Goal: Answer question/provide support: Share knowledge or assist other users

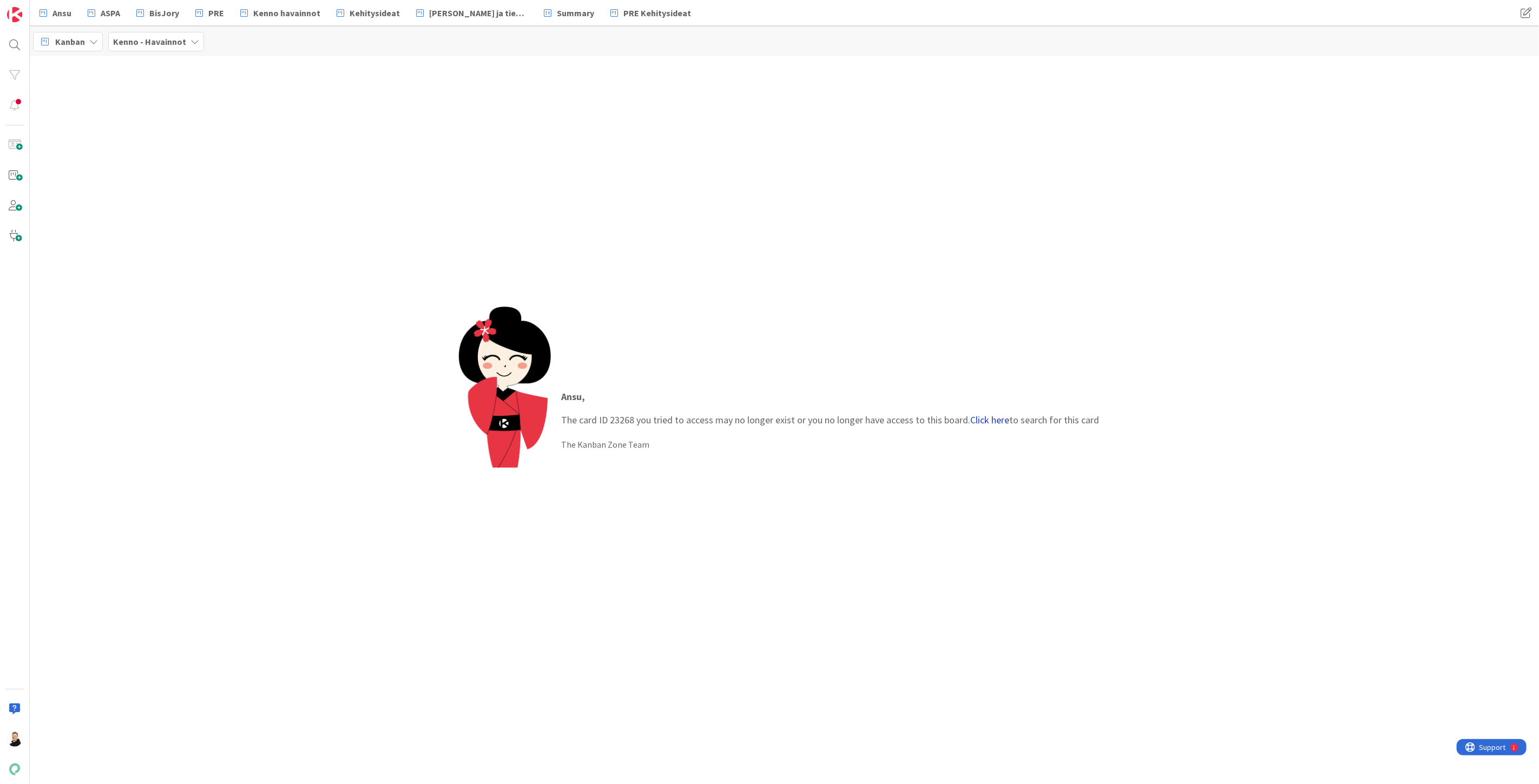
click at [992, 415] on link "Click here" at bounding box center [990, 420] width 39 height 12
click at [132, 95] on div "Kenno - Kehitys › Backlog prioriteettijärjestyksessä (integraatiot)" at bounding box center [133, 89] width 166 height 19
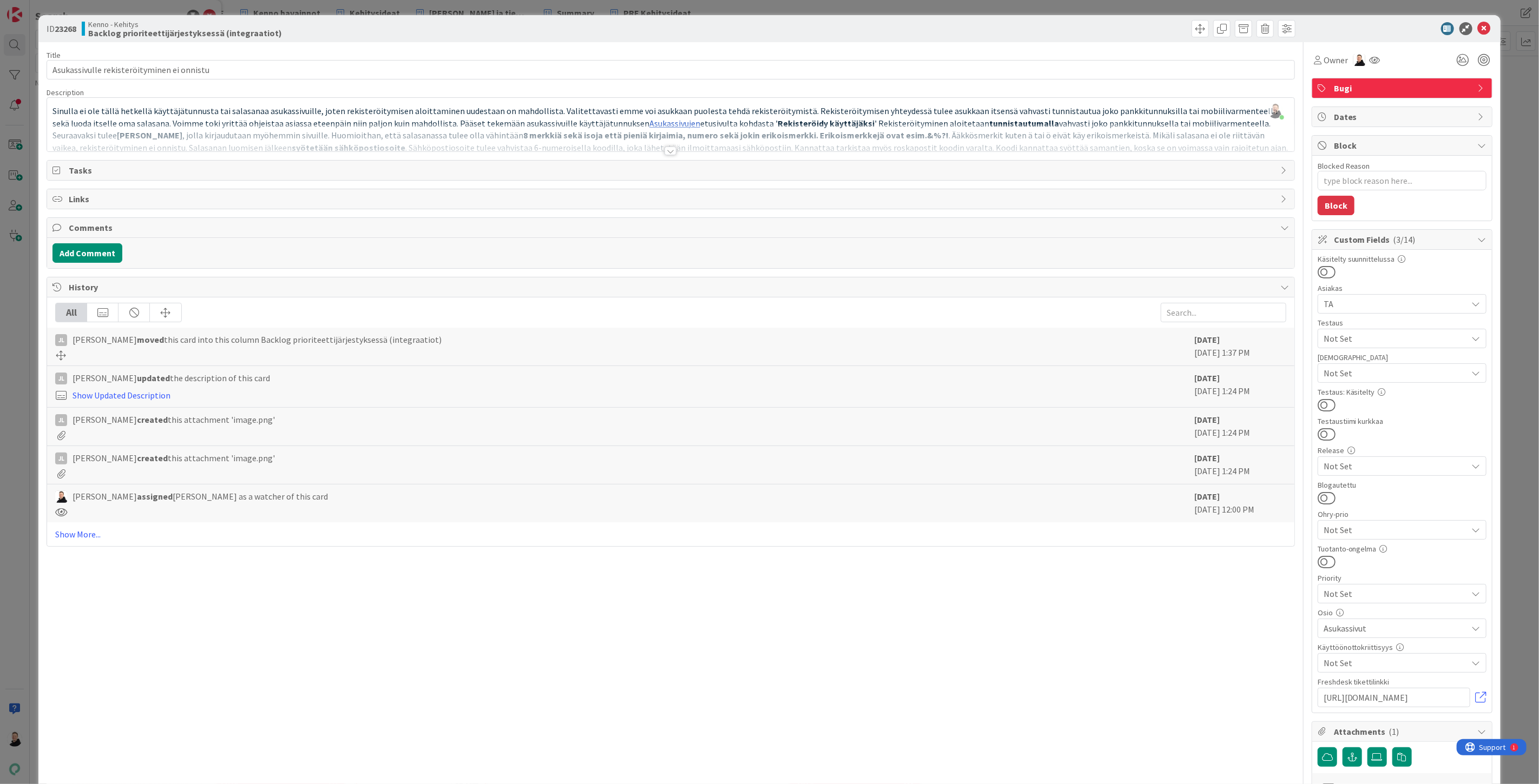
click at [667, 153] on div at bounding box center [670, 150] width 12 height 8
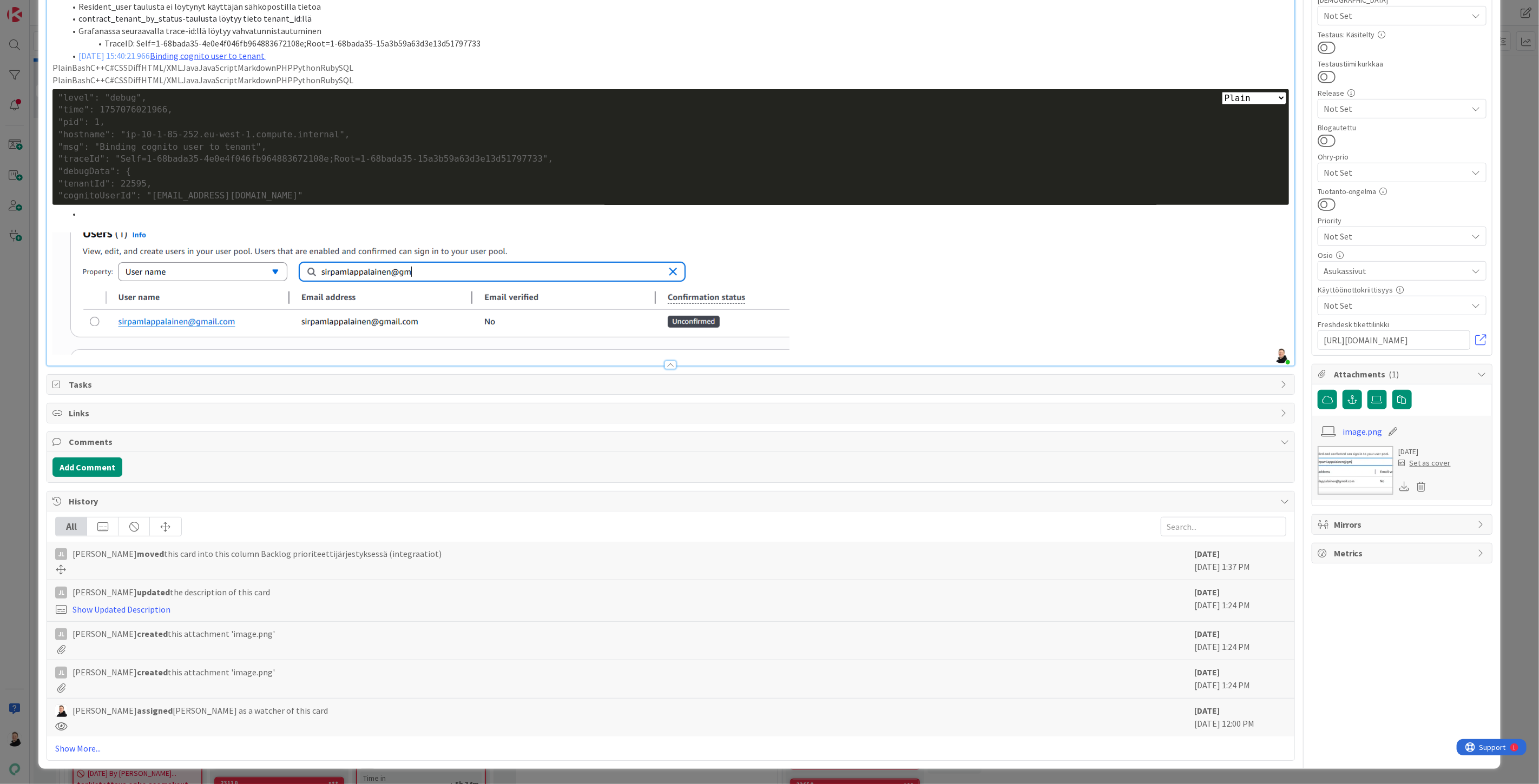
scroll to position [391, 0]
type textarea "x"
